Goal: Entertainment & Leisure: Browse casually

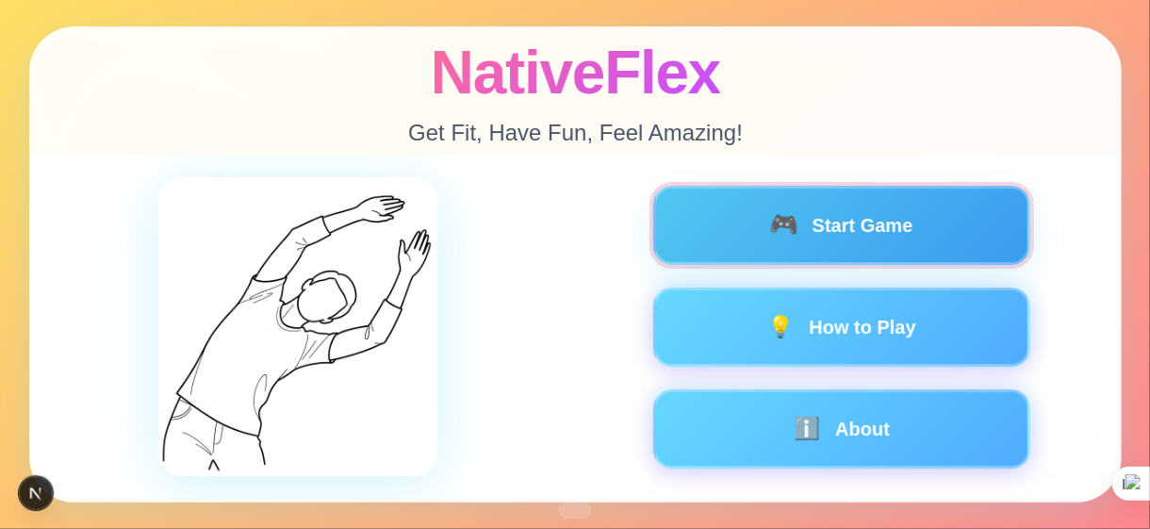
click at [848, 240] on button "🎮 Start Game" at bounding box center [840, 225] width 377 height 79
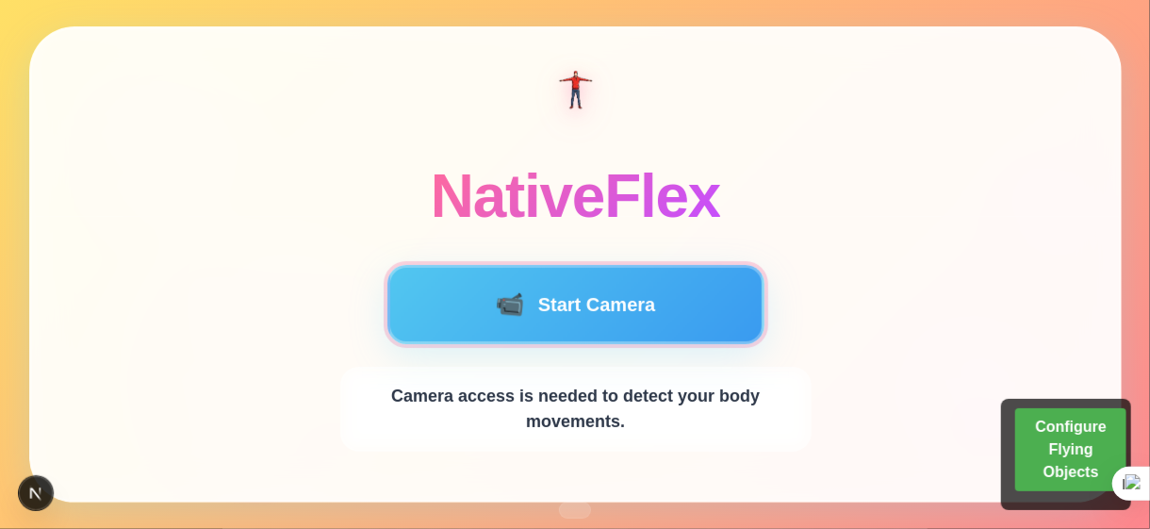
click at [630, 323] on button "📹 Start Camera" at bounding box center [575, 304] width 377 height 79
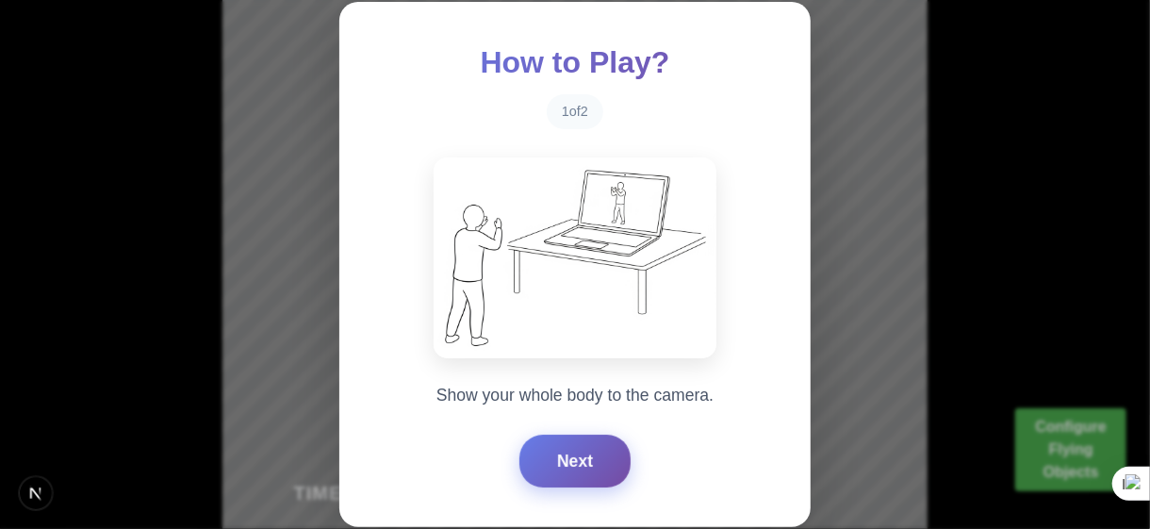
click at [584, 453] on button "Next" at bounding box center [574, 461] width 111 height 53
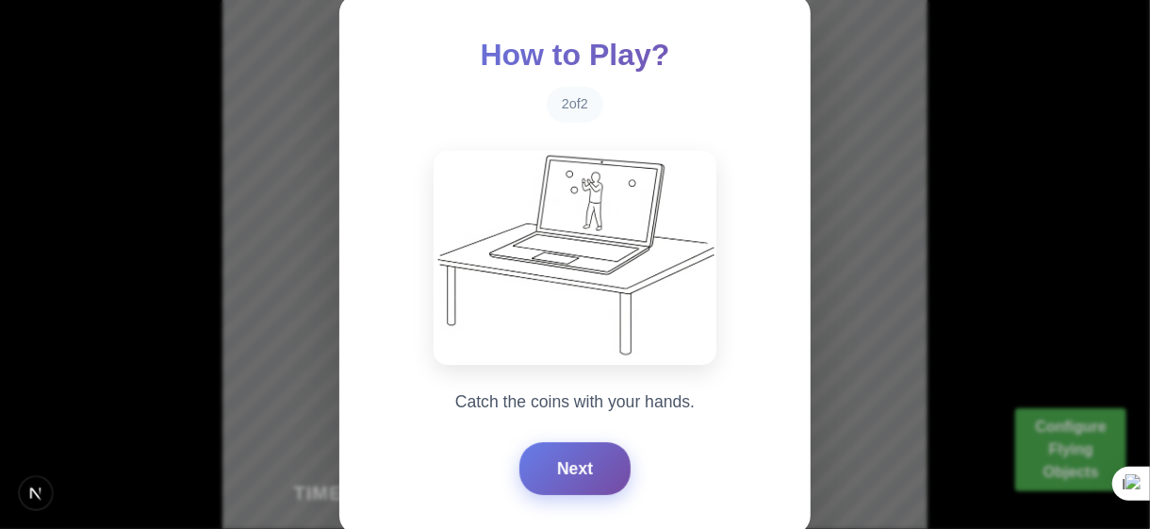
click at [584, 453] on button "Next" at bounding box center [574, 468] width 111 height 53
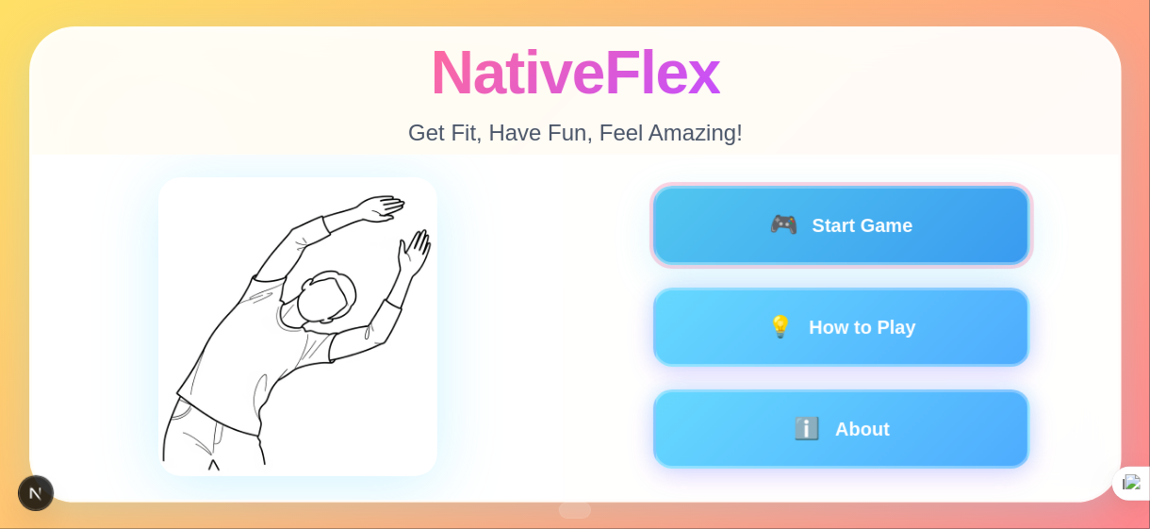
click at [830, 244] on button "🎮 Start Game" at bounding box center [840, 225] width 377 height 79
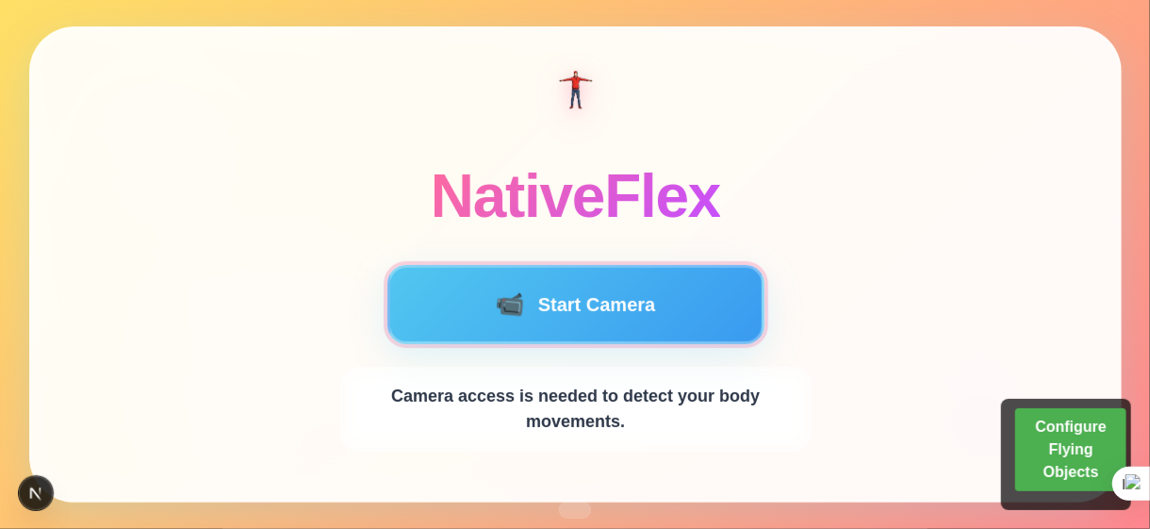
click at [663, 305] on button "📹 Start Camera" at bounding box center [575, 304] width 377 height 79
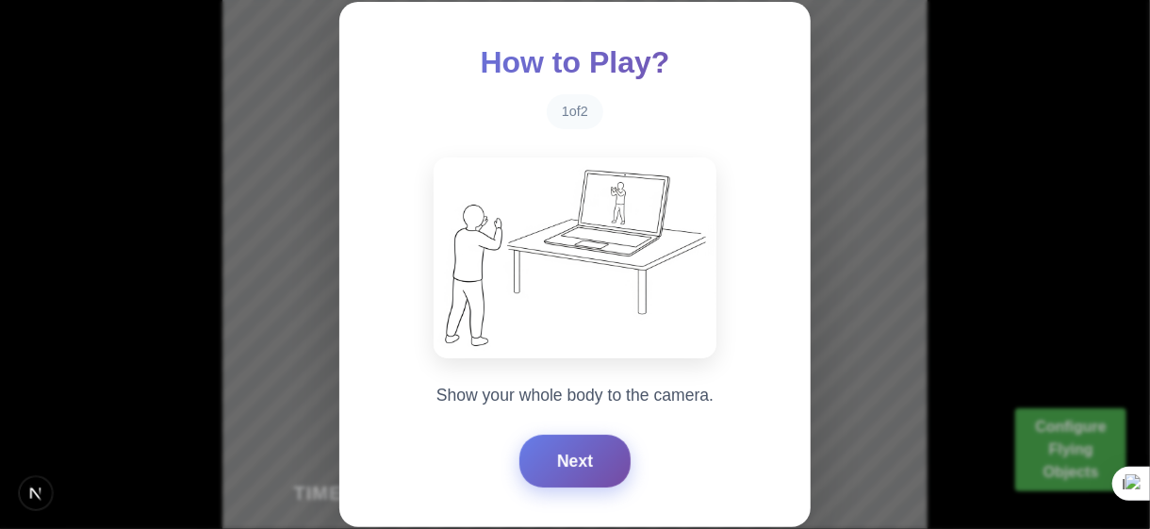
click at [531, 457] on button "Next" at bounding box center [574, 461] width 111 height 53
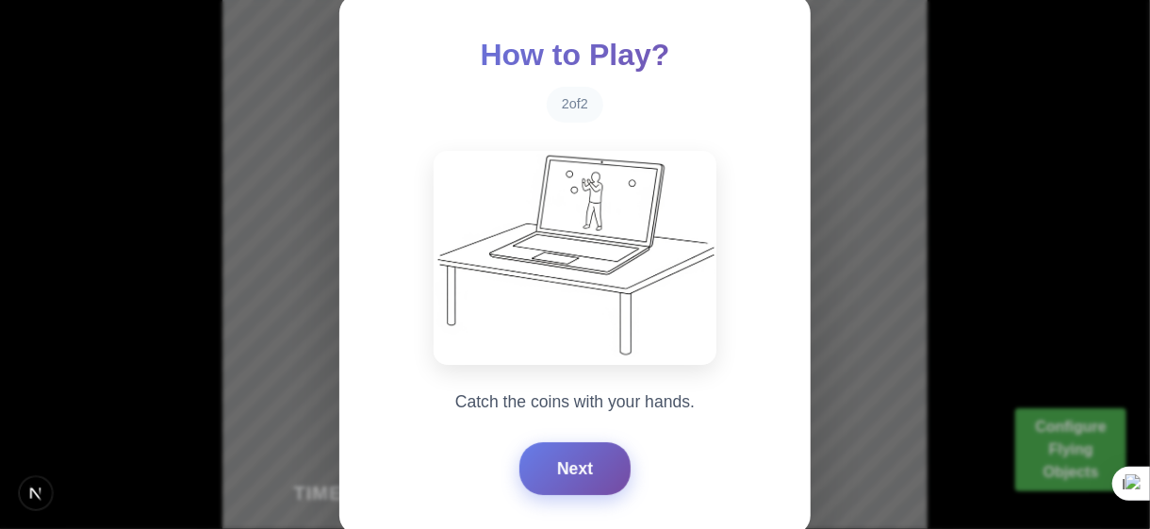
click at [544, 459] on button "Next" at bounding box center [574, 468] width 111 height 53
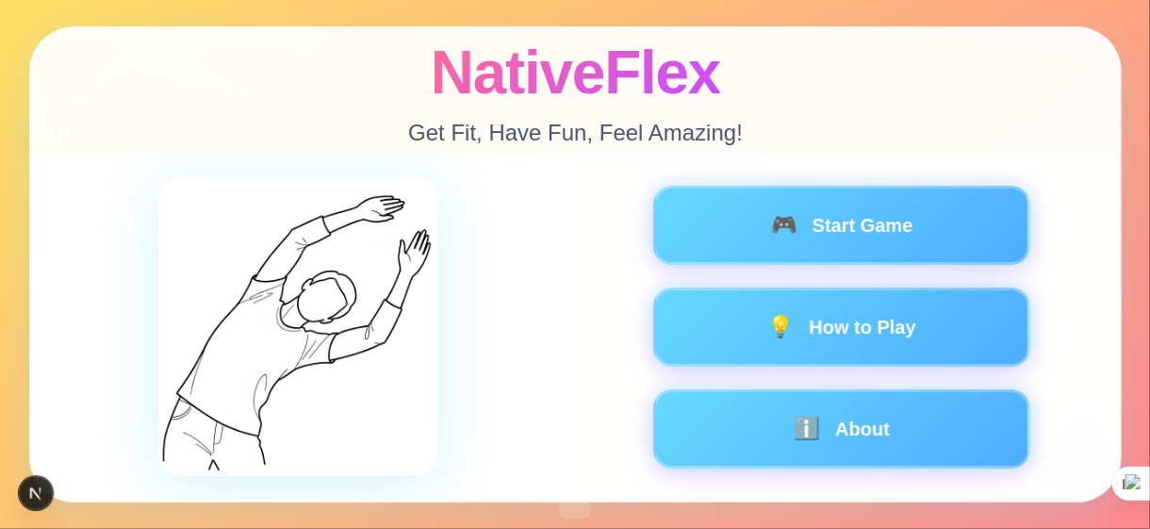
click at [719, 265] on div "🎮 Start Game 💡 How to Play ℹ️ About" at bounding box center [840, 327] width 471 height 283
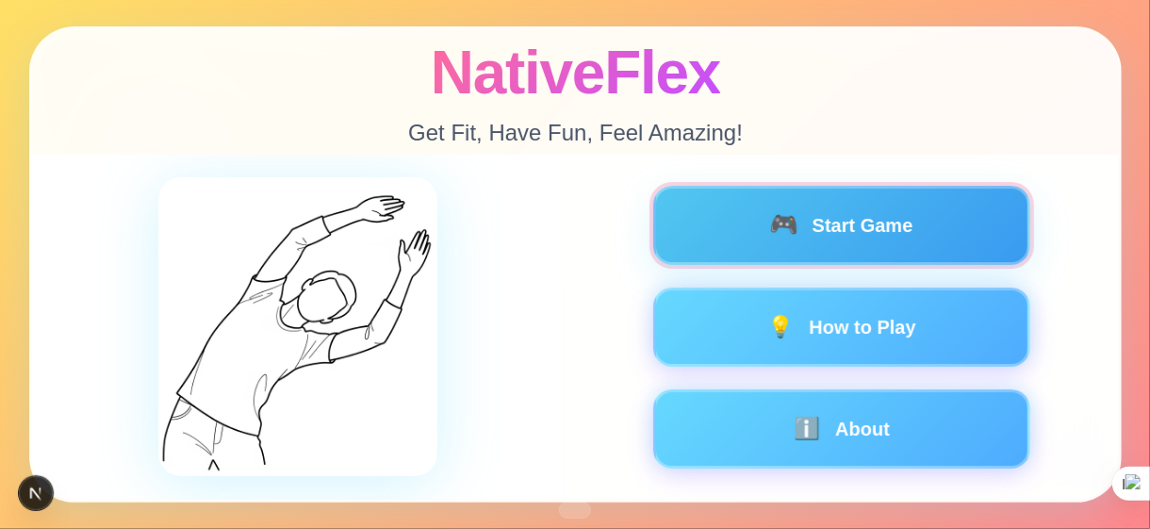
click at [741, 236] on button "🎮 Start Game" at bounding box center [840, 225] width 377 height 79
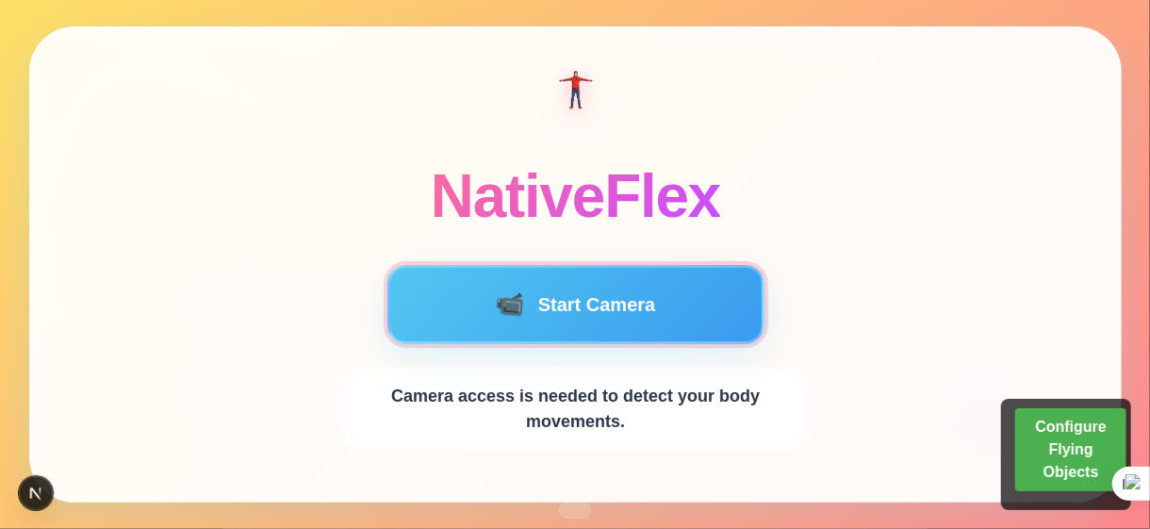
click at [607, 320] on button "📹 Start Camera" at bounding box center [575, 304] width 377 height 79
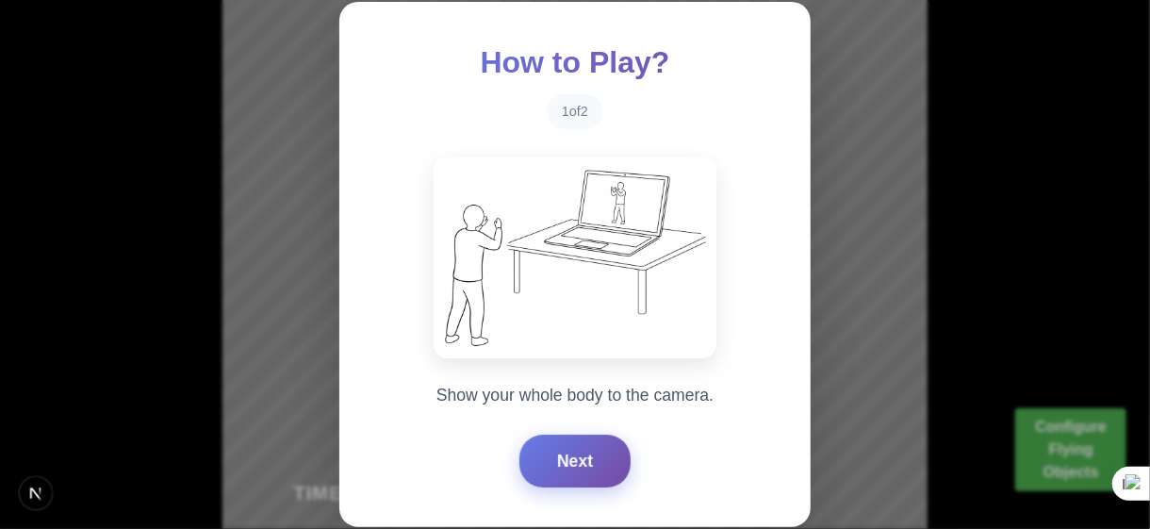
click at [600, 458] on button "Next" at bounding box center [574, 461] width 111 height 53
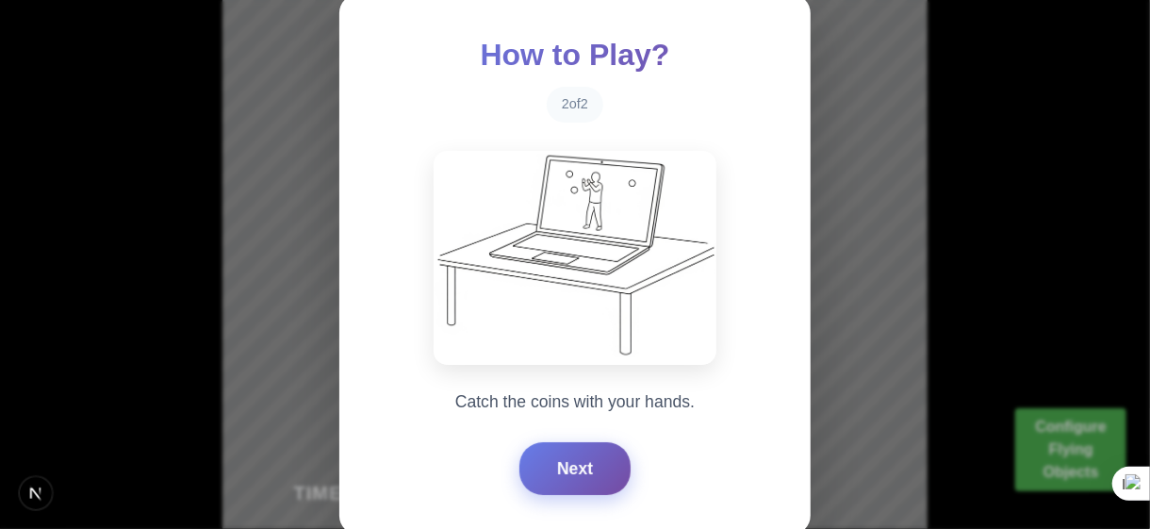
click at [600, 458] on button "Next" at bounding box center [574, 468] width 111 height 53
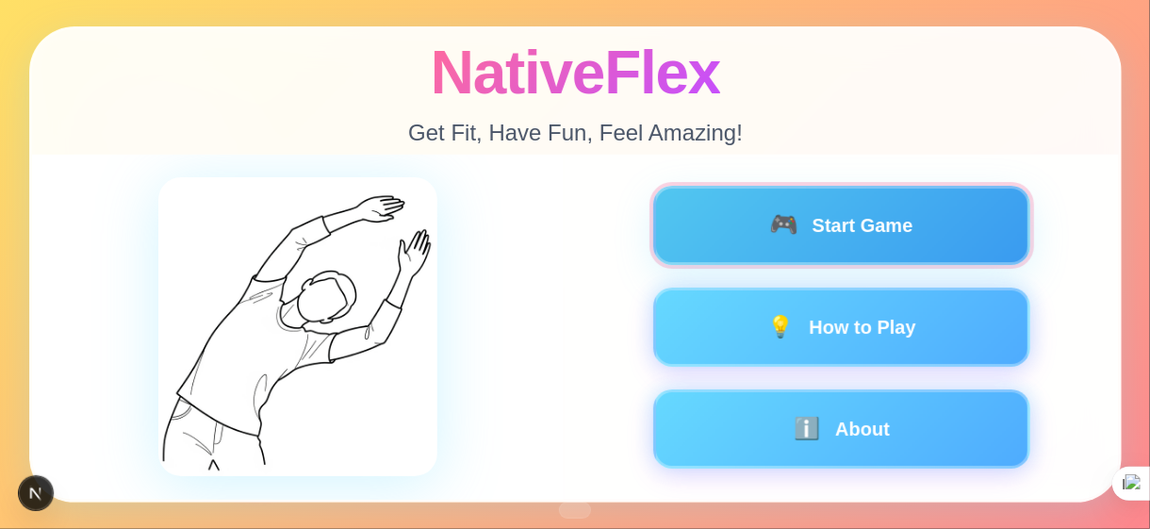
click at [782, 232] on span "🎮" at bounding box center [782, 224] width 31 height 25
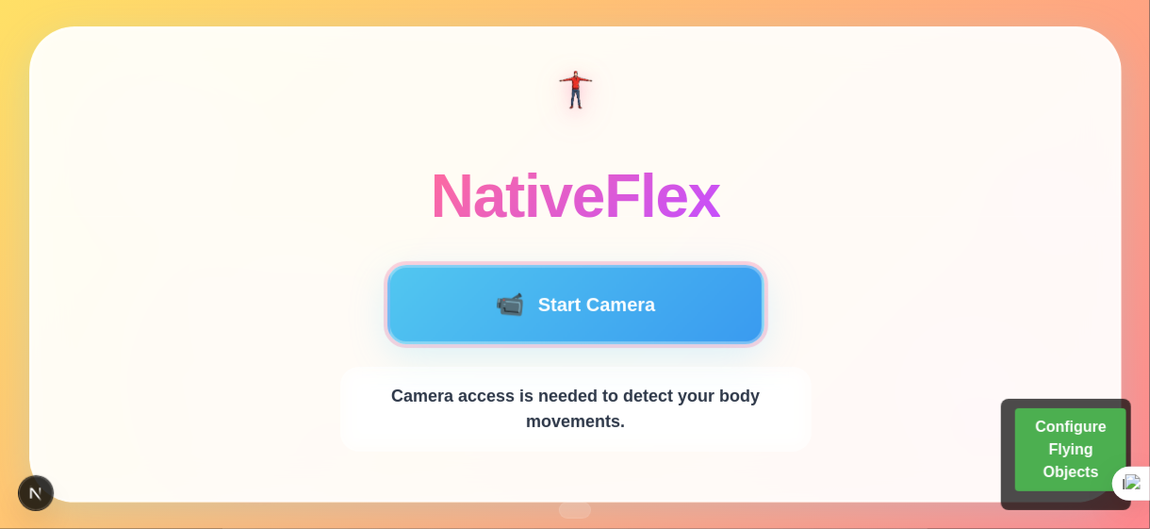
click at [534, 305] on button "📹 Start Camera" at bounding box center [575, 304] width 377 height 79
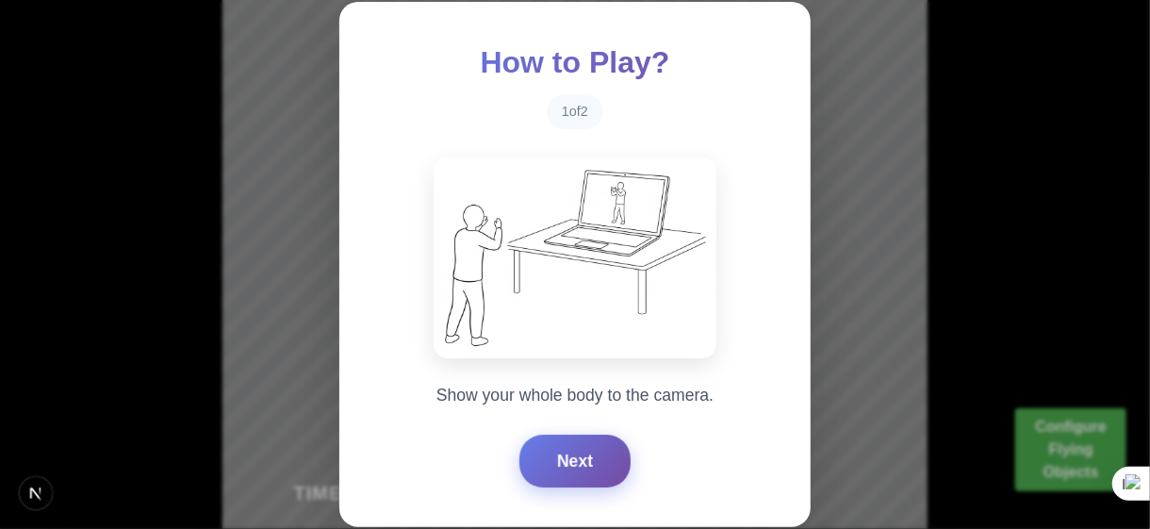
click at [568, 449] on button "Next" at bounding box center [574, 461] width 111 height 53
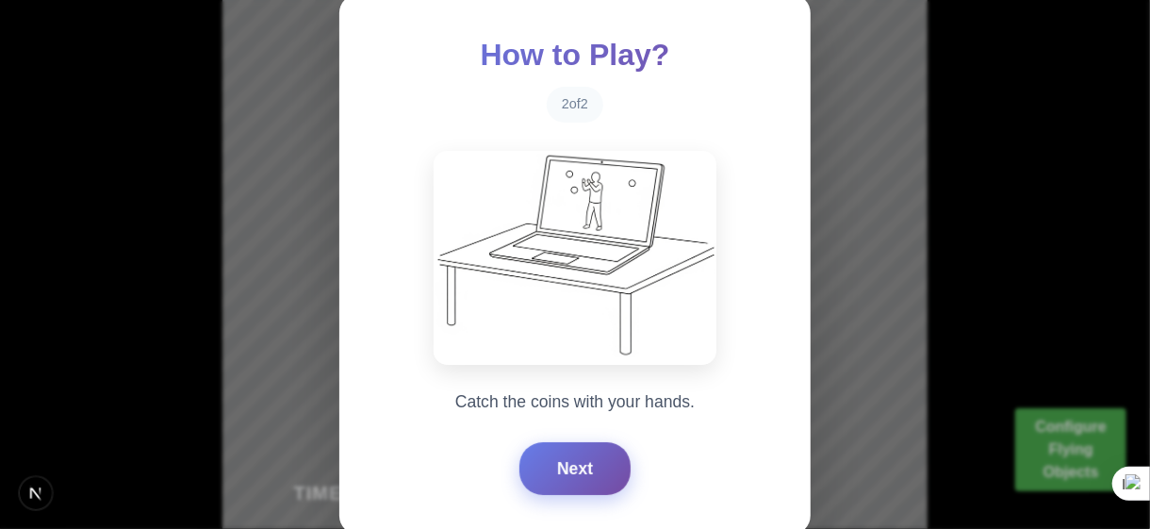
click at [568, 449] on button "Next" at bounding box center [574, 468] width 111 height 53
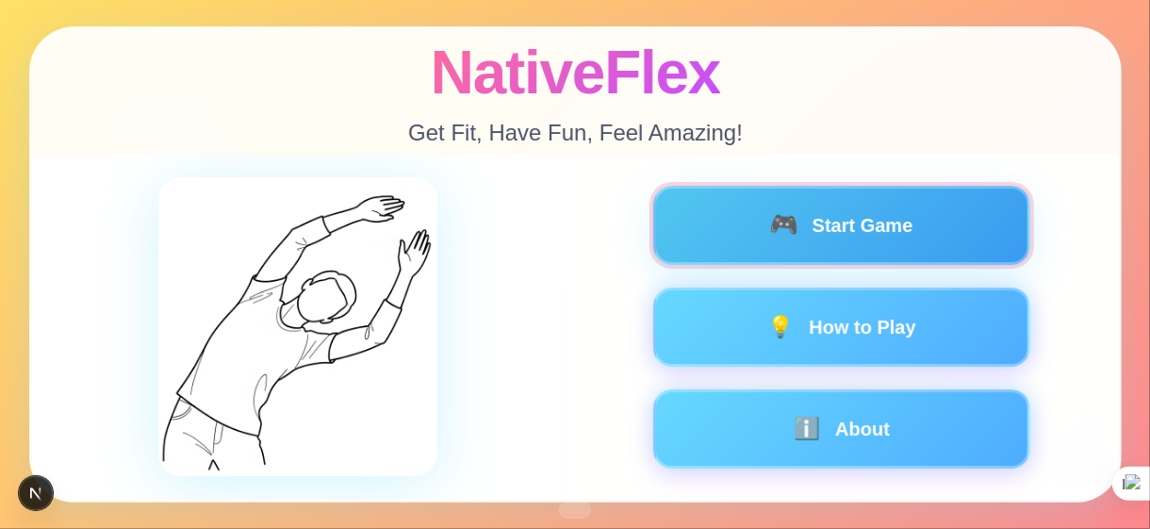
click at [870, 230] on button "🎮 Start Game" at bounding box center [840, 225] width 377 height 79
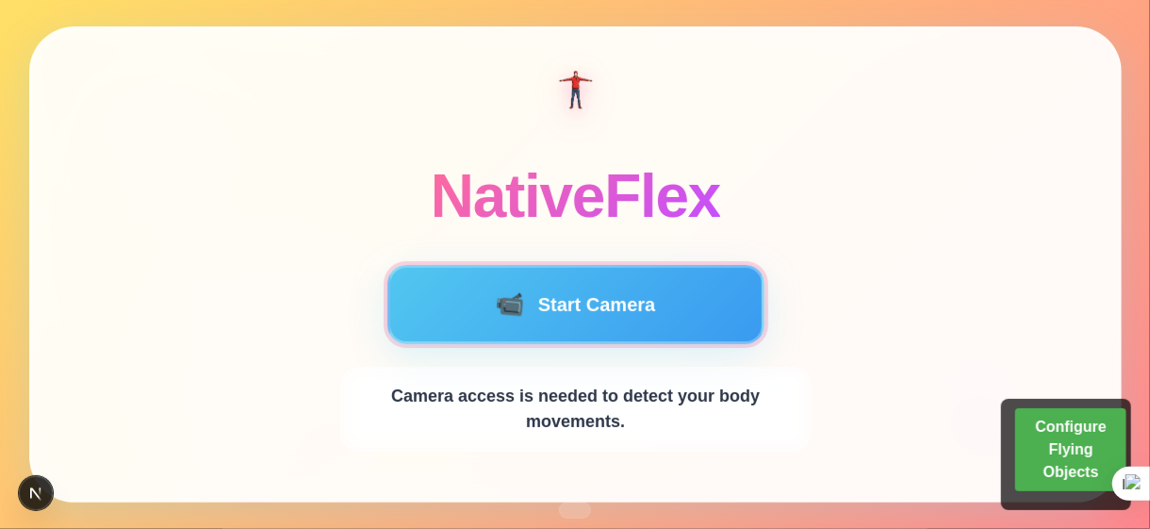
click at [626, 326] on button "📹 Start Camera" at bounding box center [575, 304] width 377 height 79
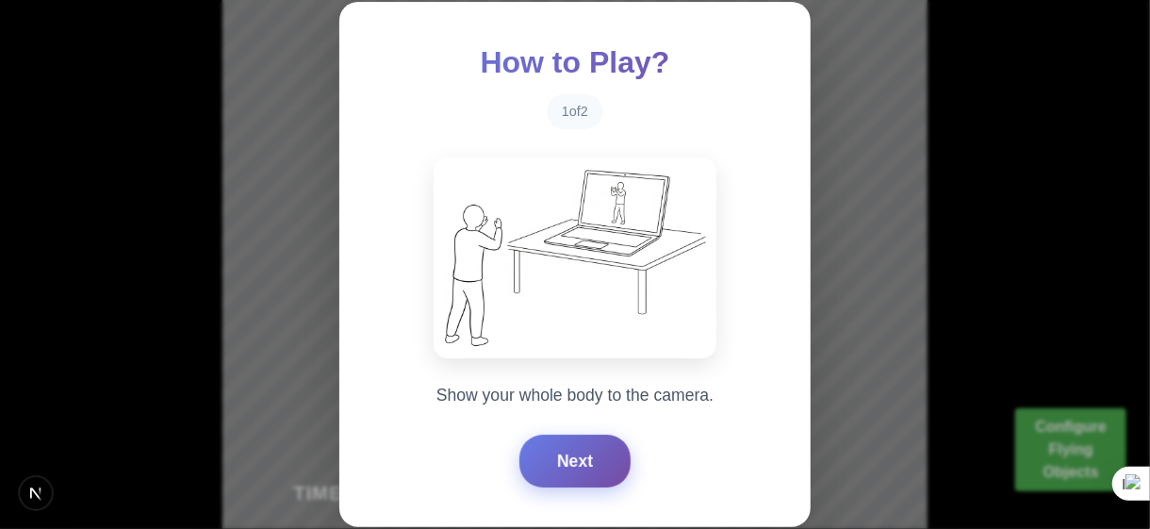
click at [580, 470] on button "Next" at bounding box center [574, 461] width 111 height 53
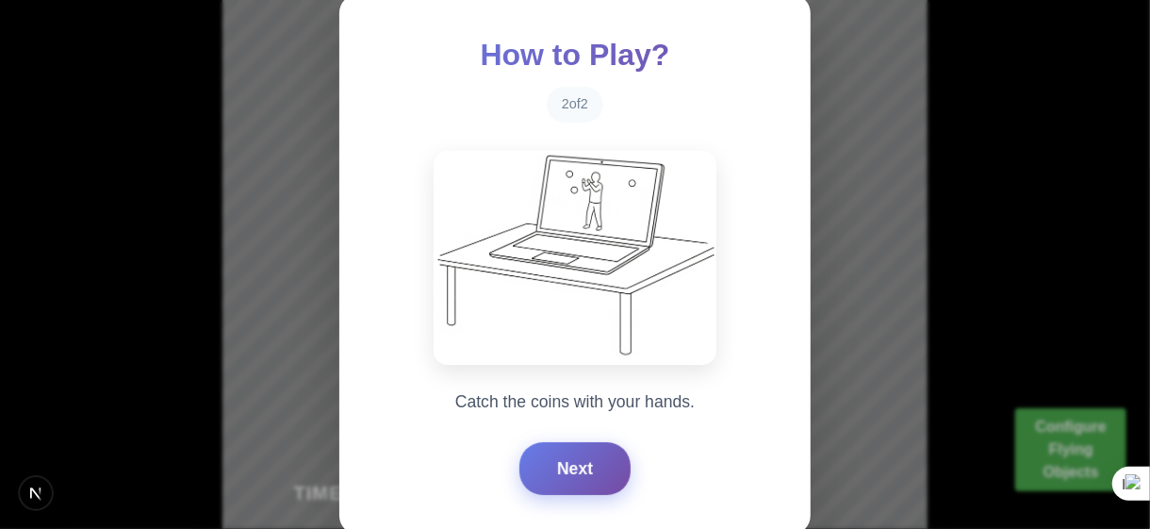
click at [580, 470] on button "Next" at bounding box center [574, 468] width 111 height 53
